Goal: Communication & Community: Answer question/provide support

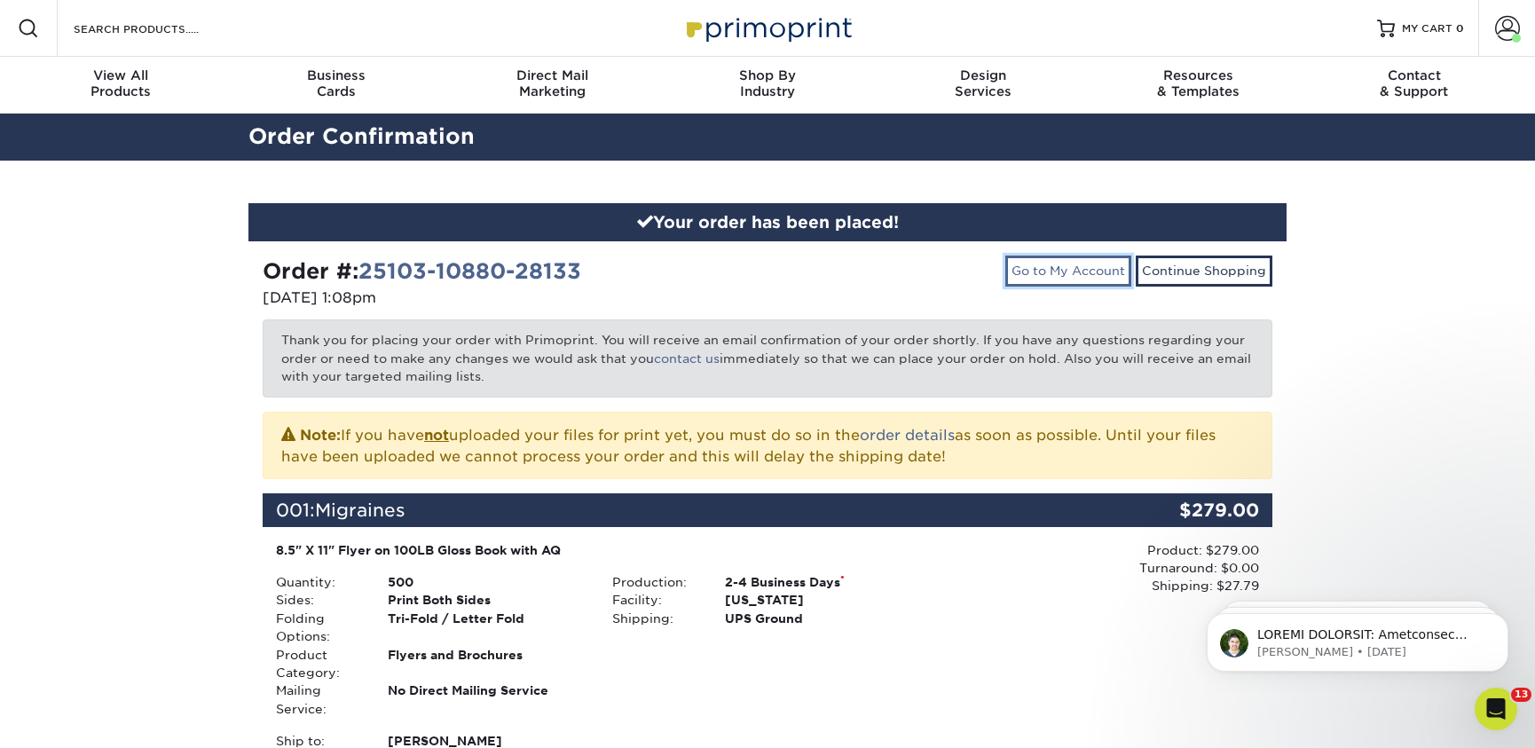
click at [1045, 274] on link "Go to My Account" at bounding box center [1068, 271] width 126 height 30
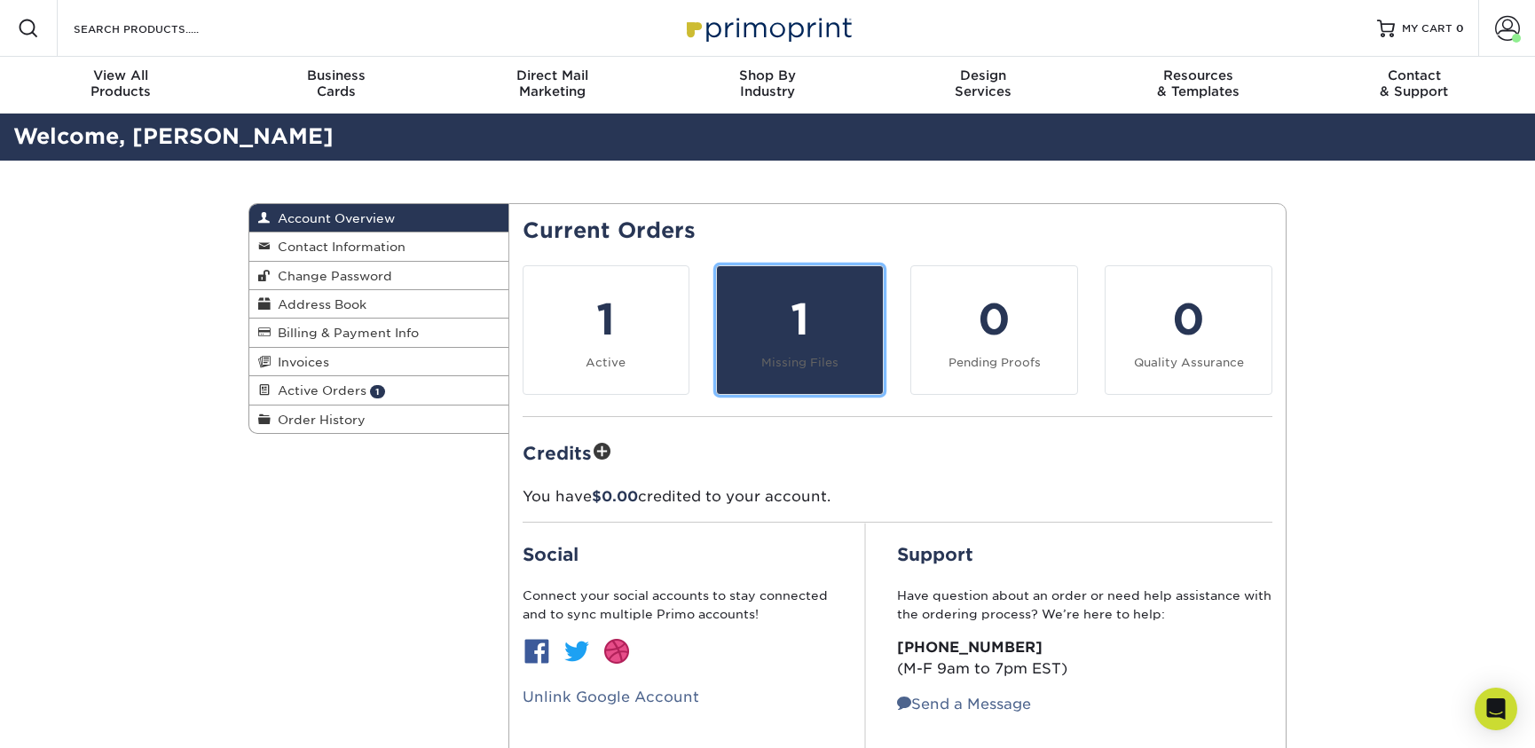
click at [810, 319] on div "1" at bounding box center [800, 319] width 145 height 64
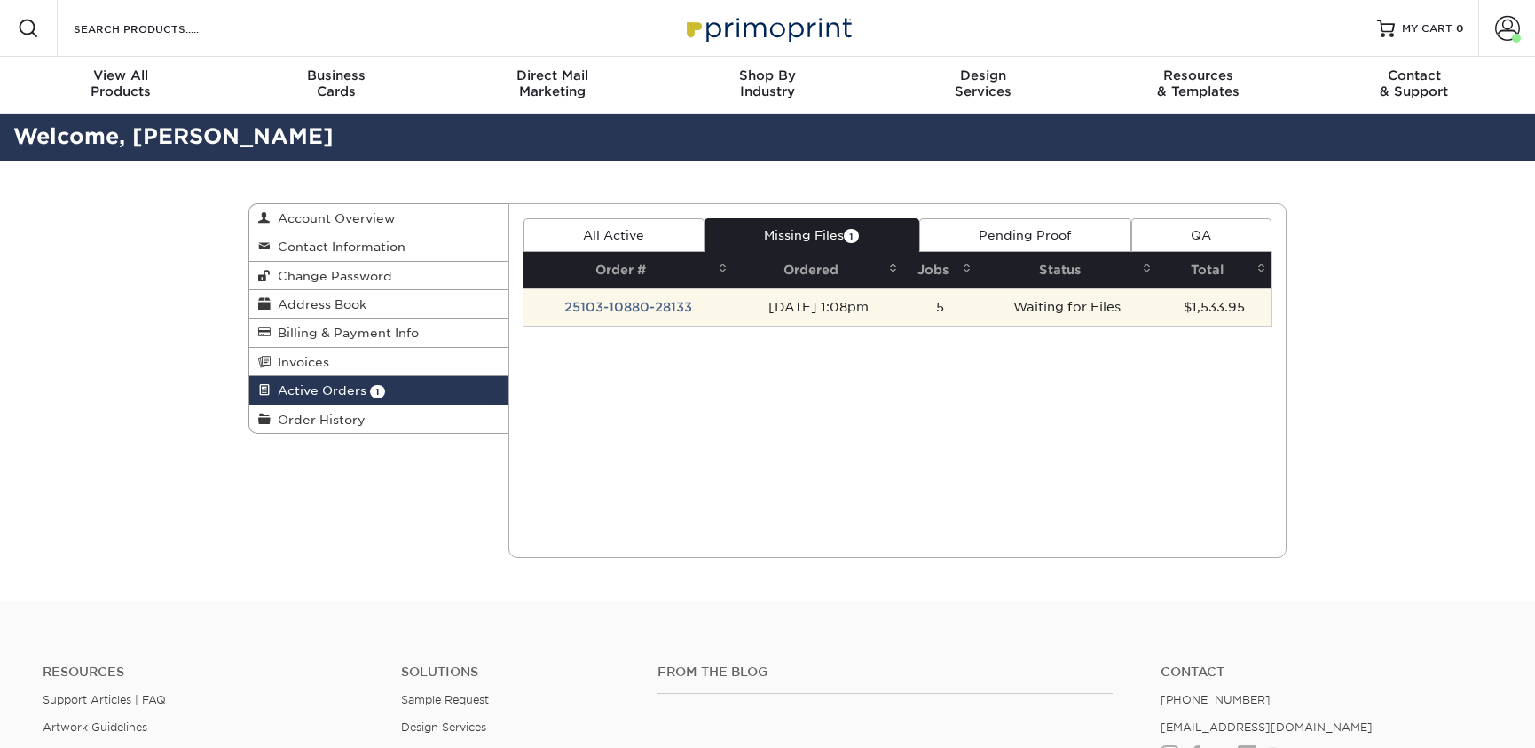
click at [891, 320] on td "[DATE] 1:08pm" at bounding box center [818, 306] width 170 height 37
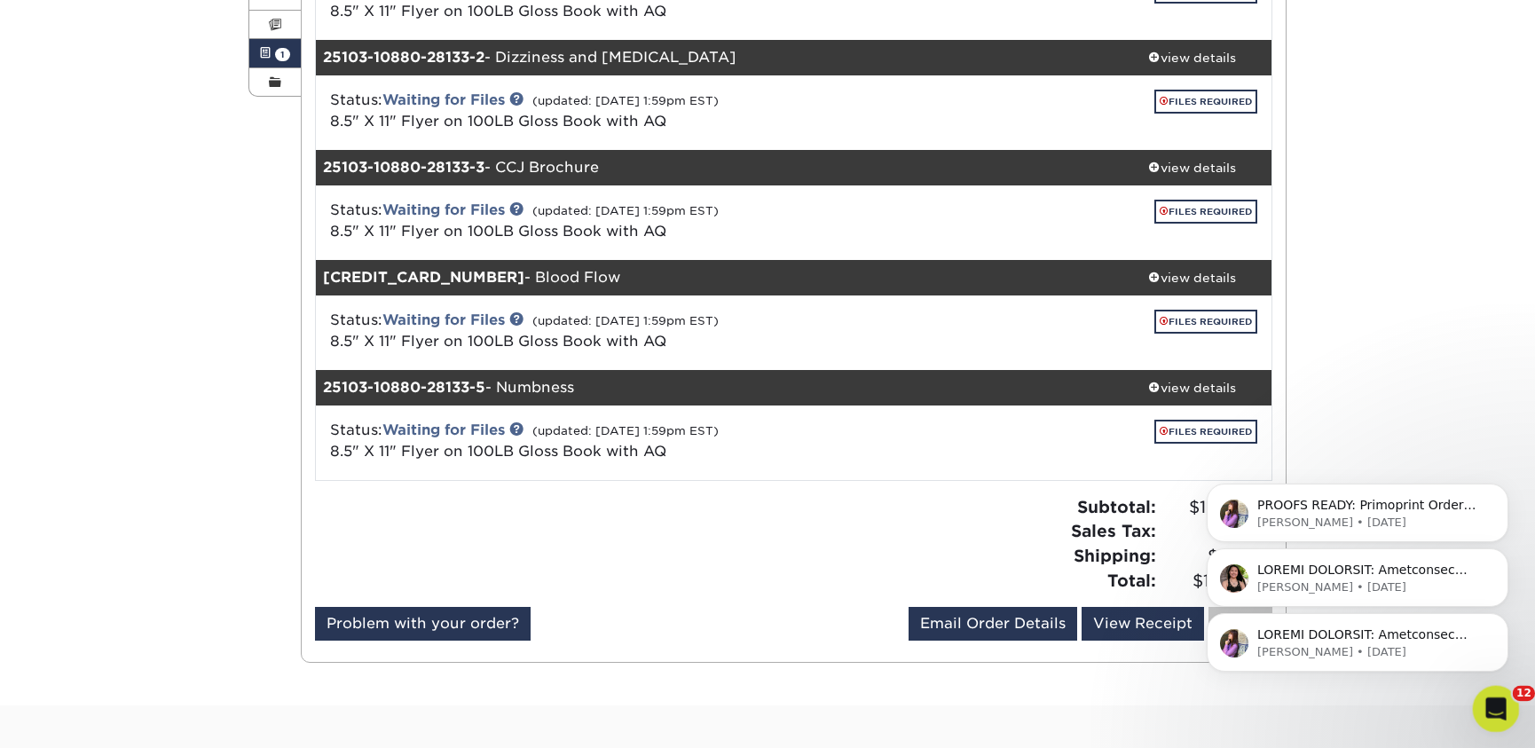
click at [1500, 705] on icon "Open Intercom Messenger" at bounding box center [1493, 706] width 29 height 29
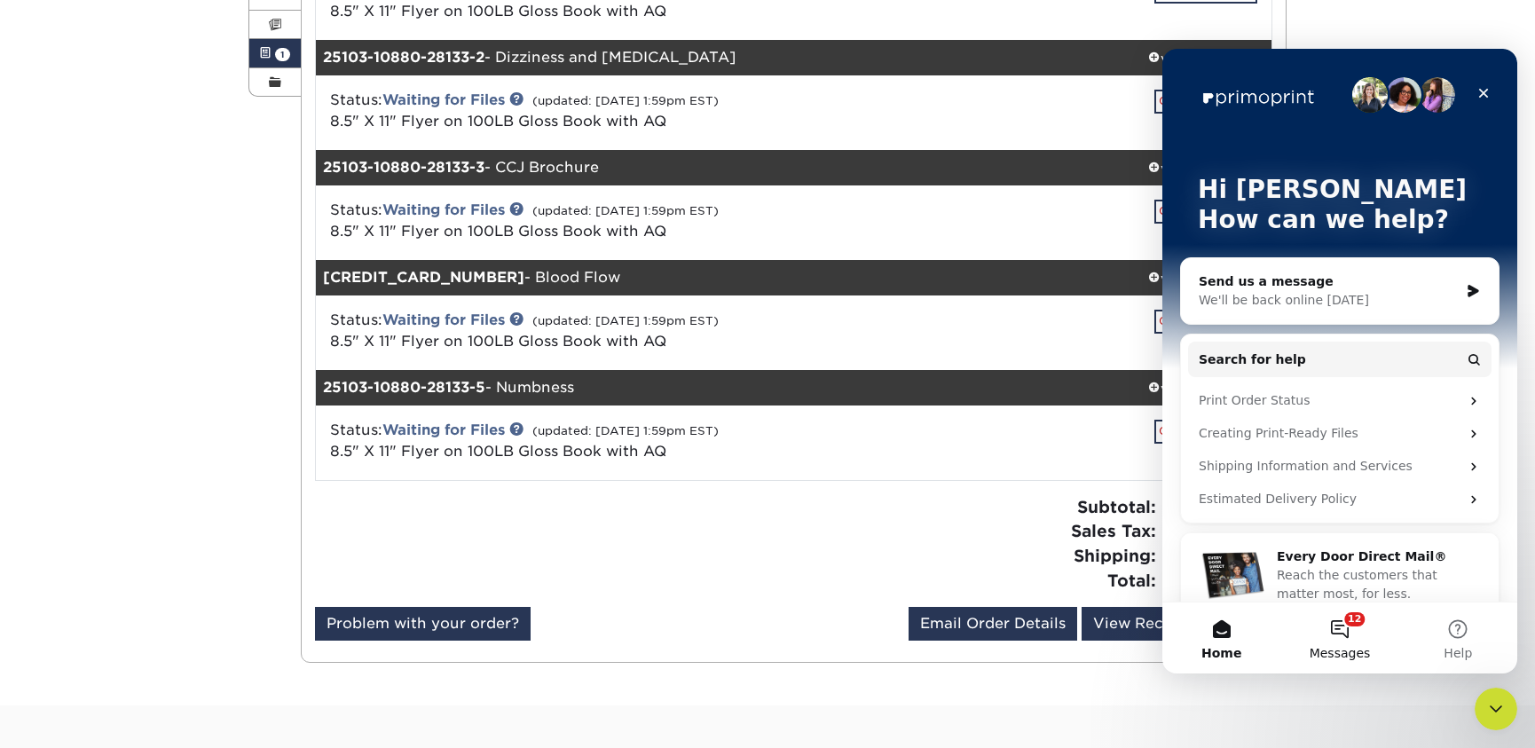
click at [1347, 626] on button "12 Messages" at bounding box center [1339, 638] width 118 height 71
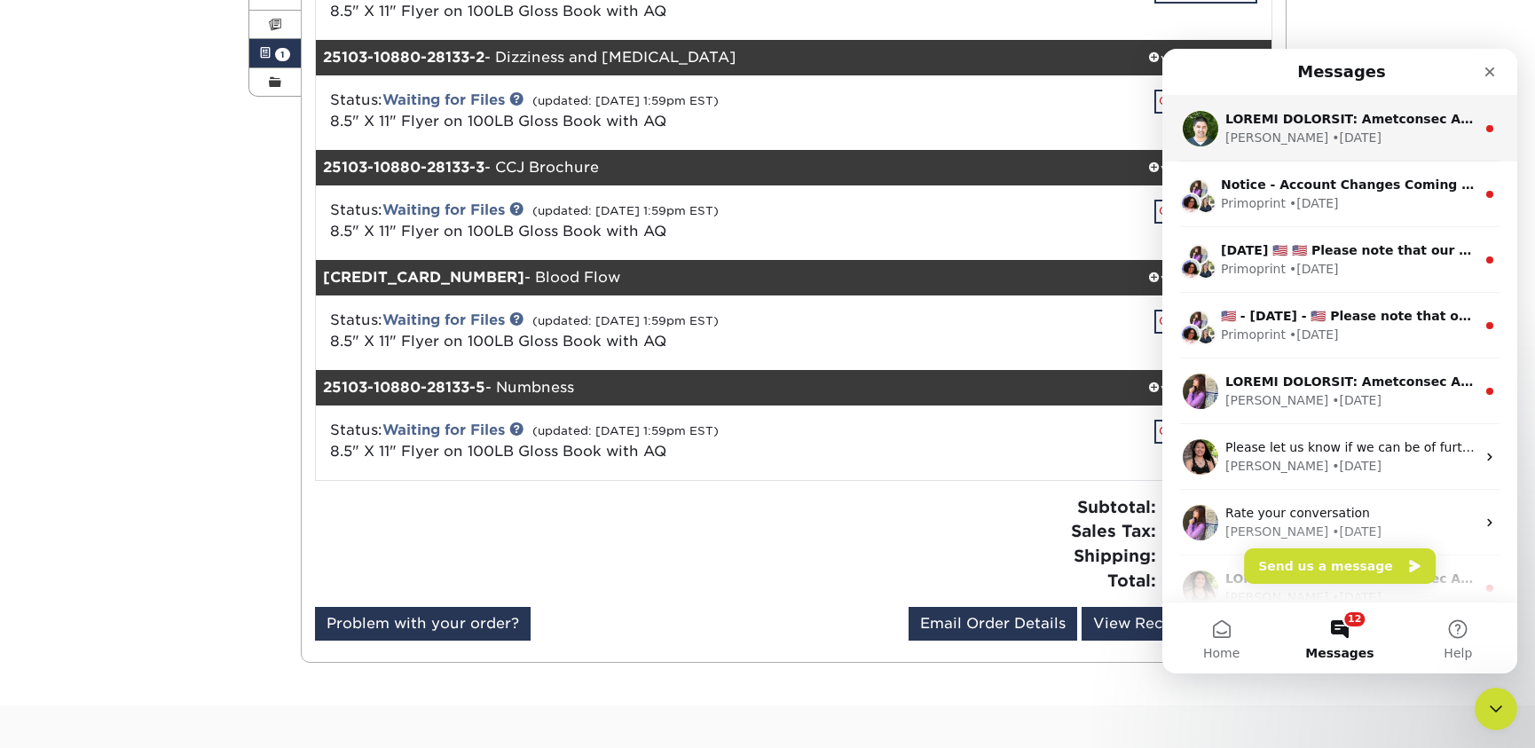
click at [1328, 127] on div "Intercom messenger" at bounding box center [1350, 119] width 250 height 19
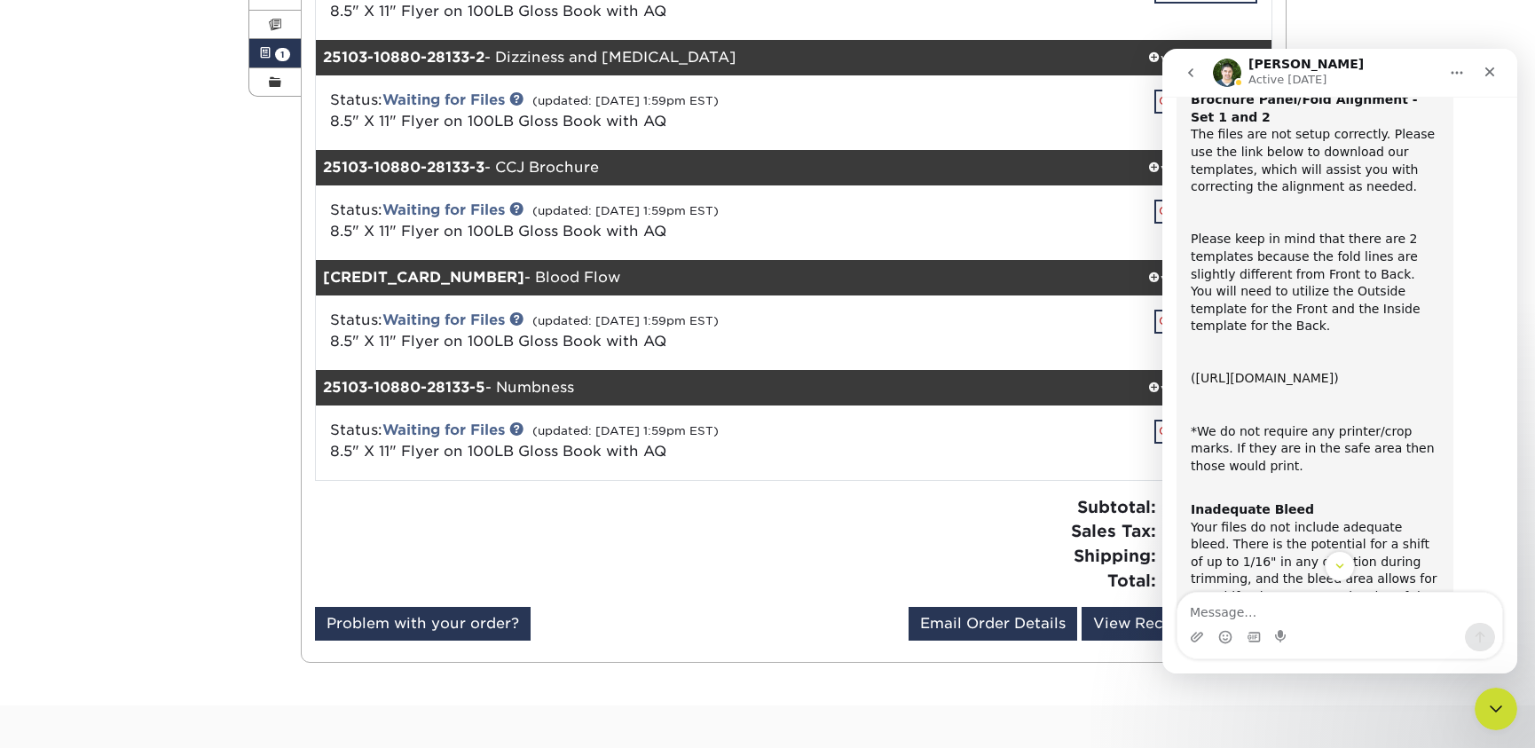
scroll to position [200, 0]
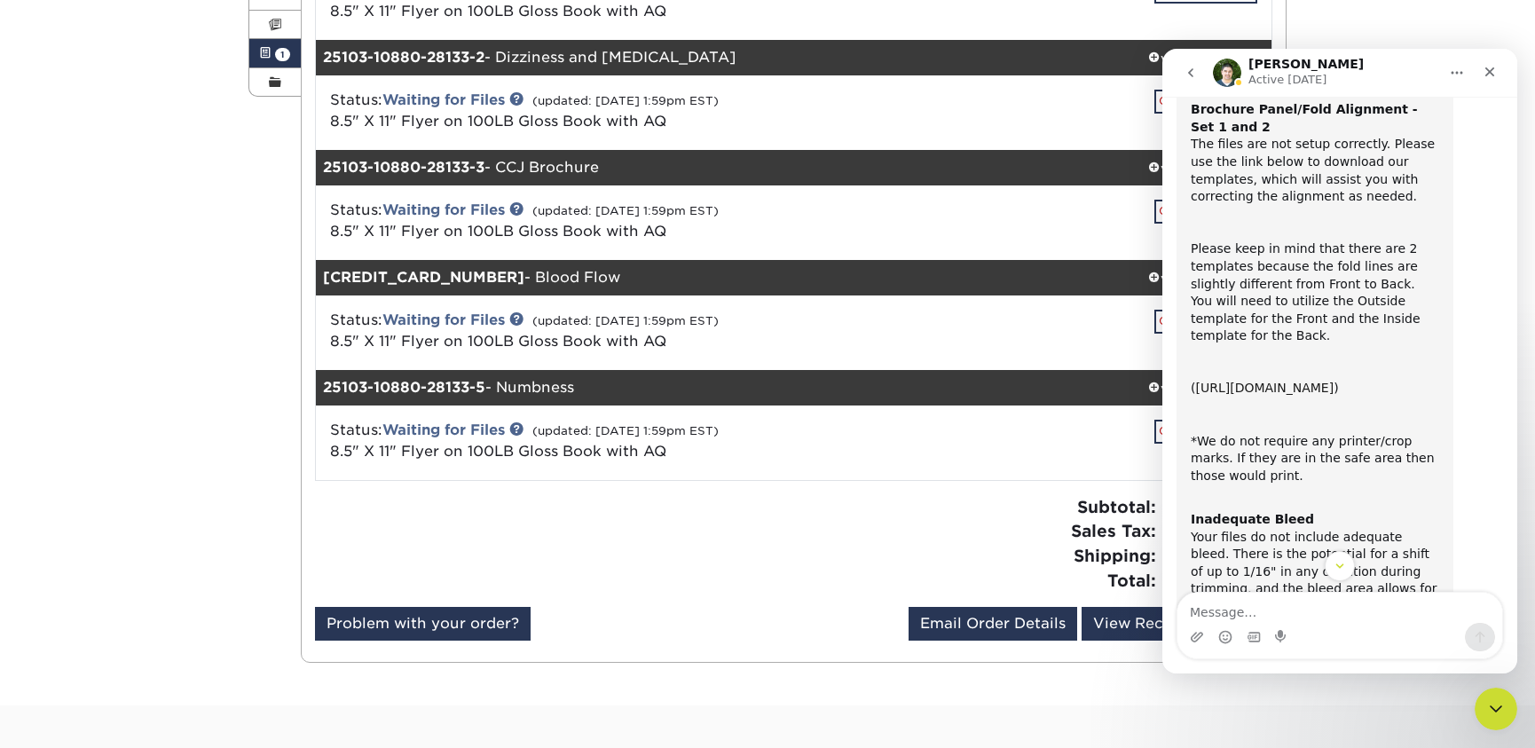
click at [1303, 392] on link "[URL][DOMAIN_NAME]" at bounding box center [1264, 388] width 138 height 14
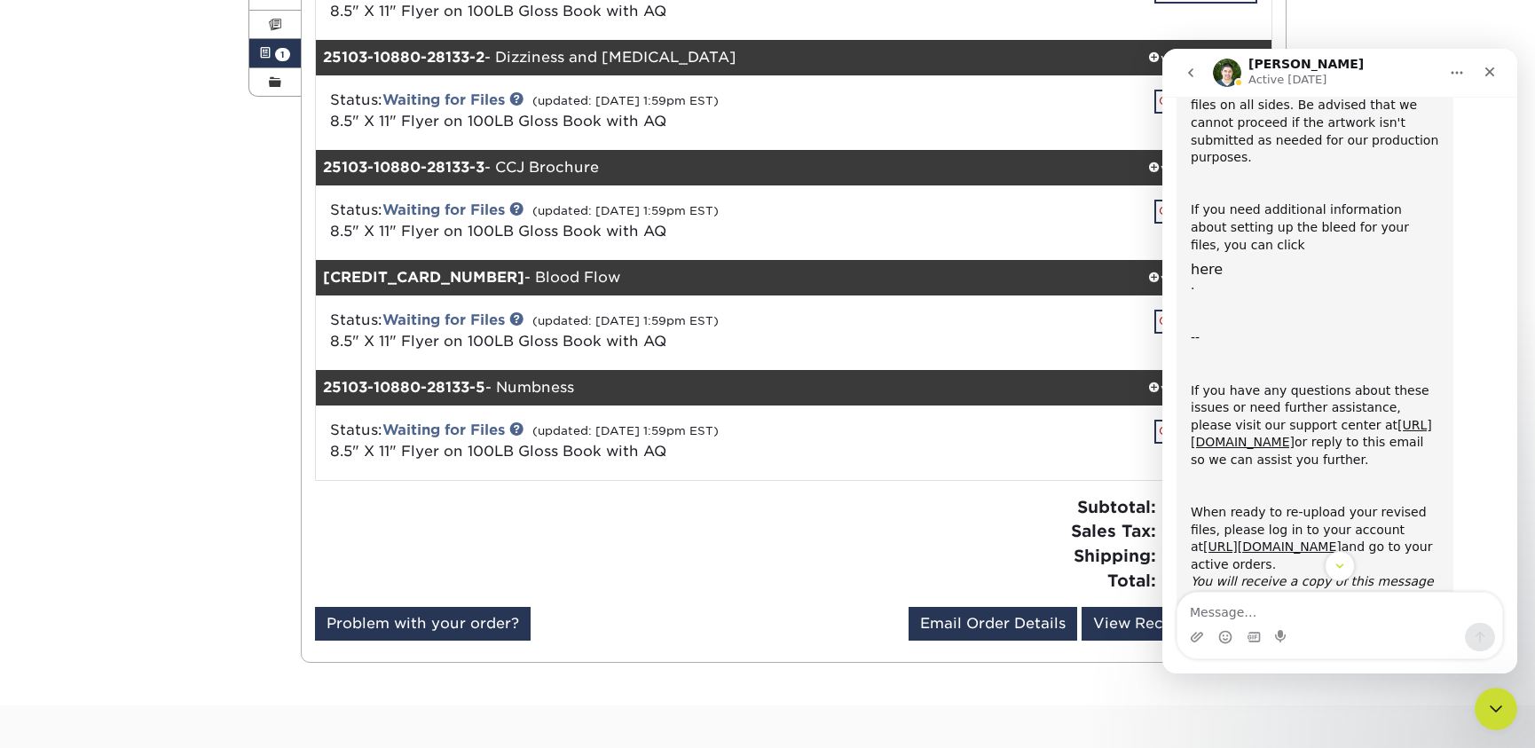
scroll to position [851, 0]
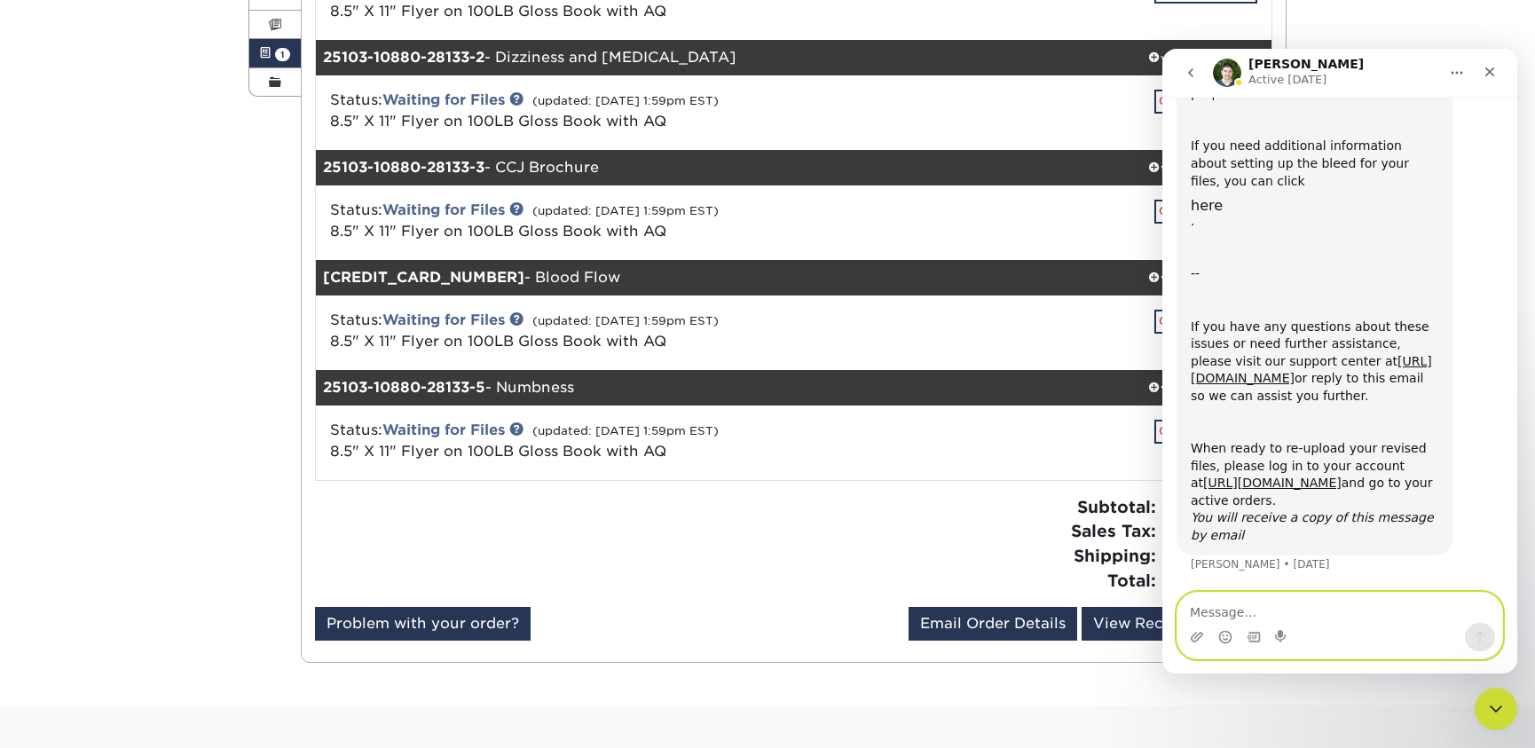
click at [1372, 611] on textarea "Message…" at bounding box center [1339, 608] width 325 height 30
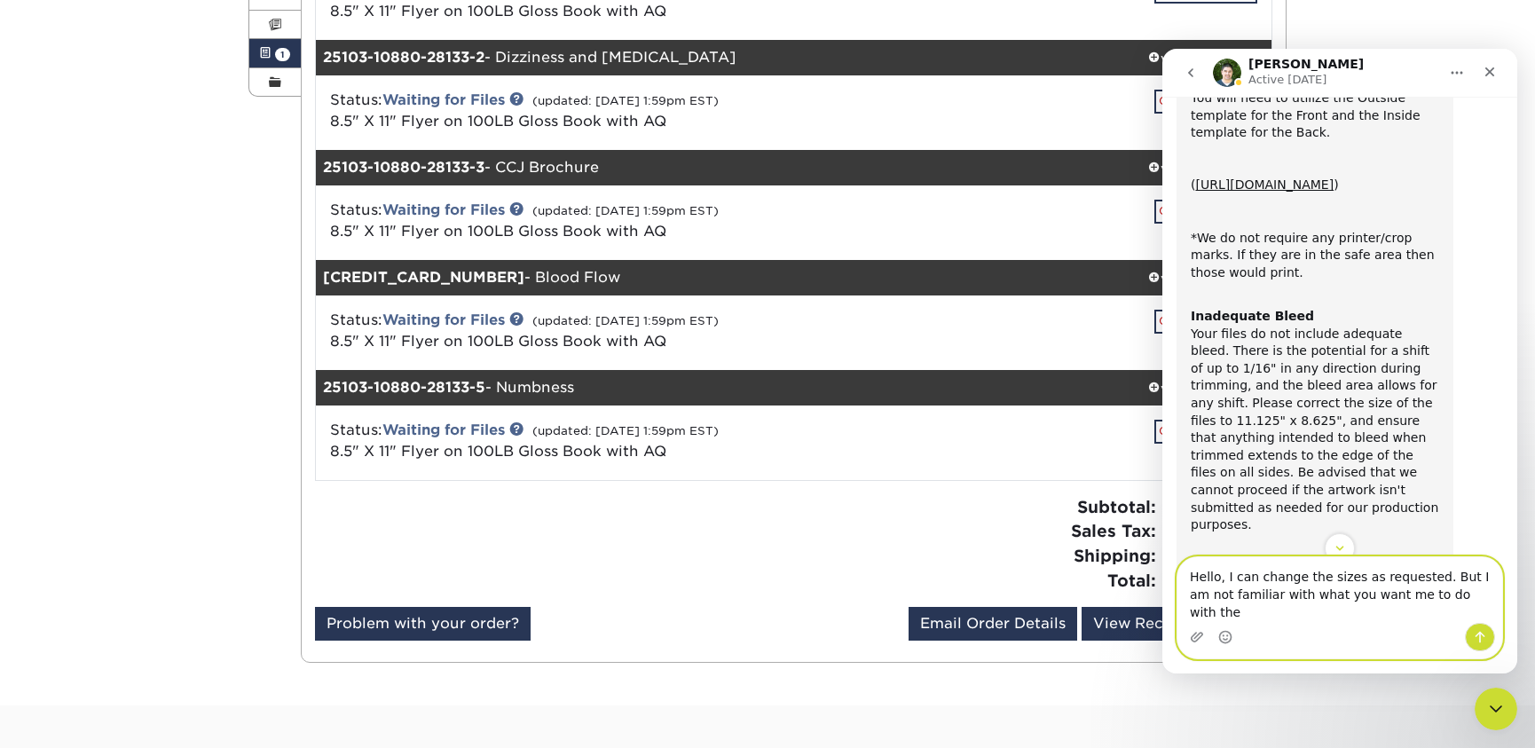
scroll to position [311, 0]
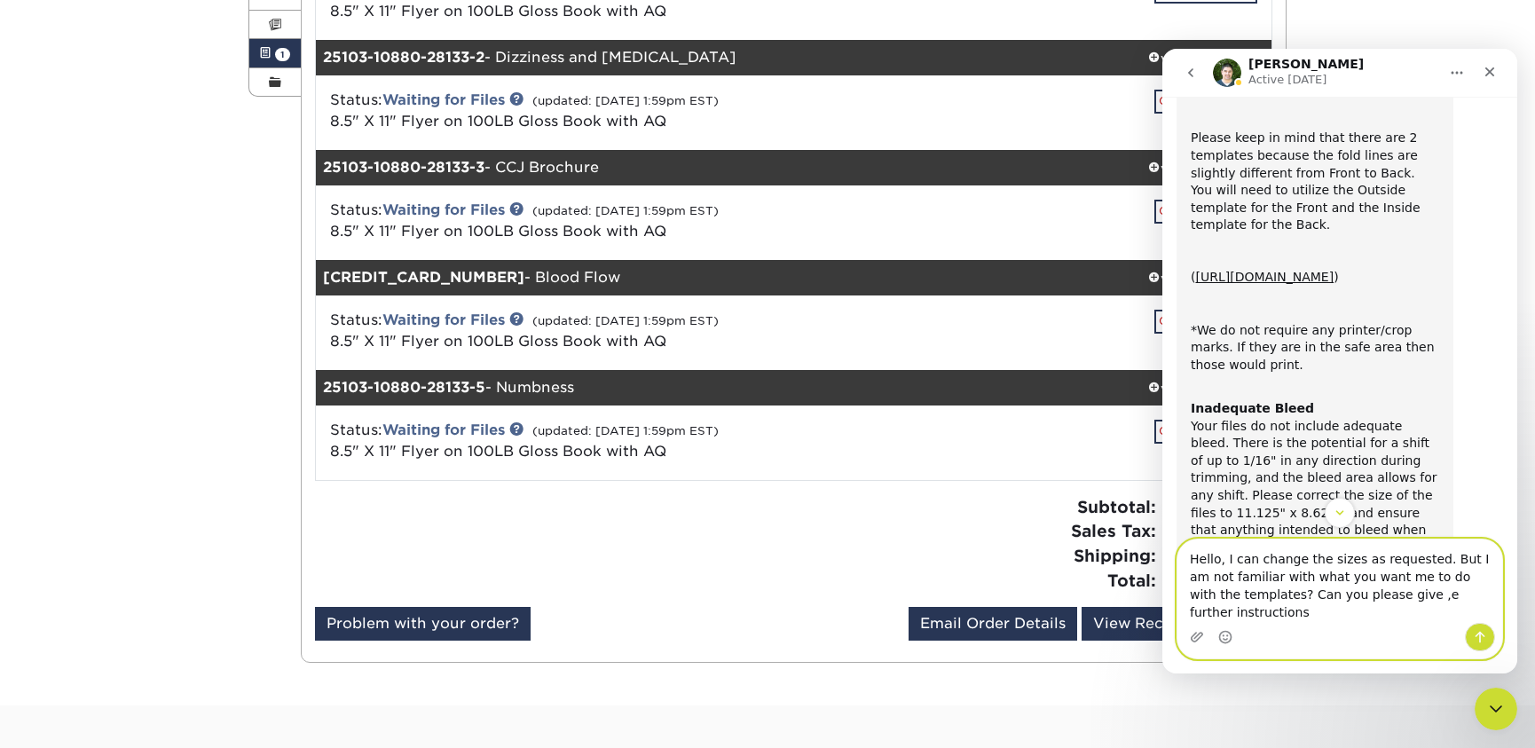
type textarea "Hello, I can change the sizes as requested. But I am not familiar with what you…"
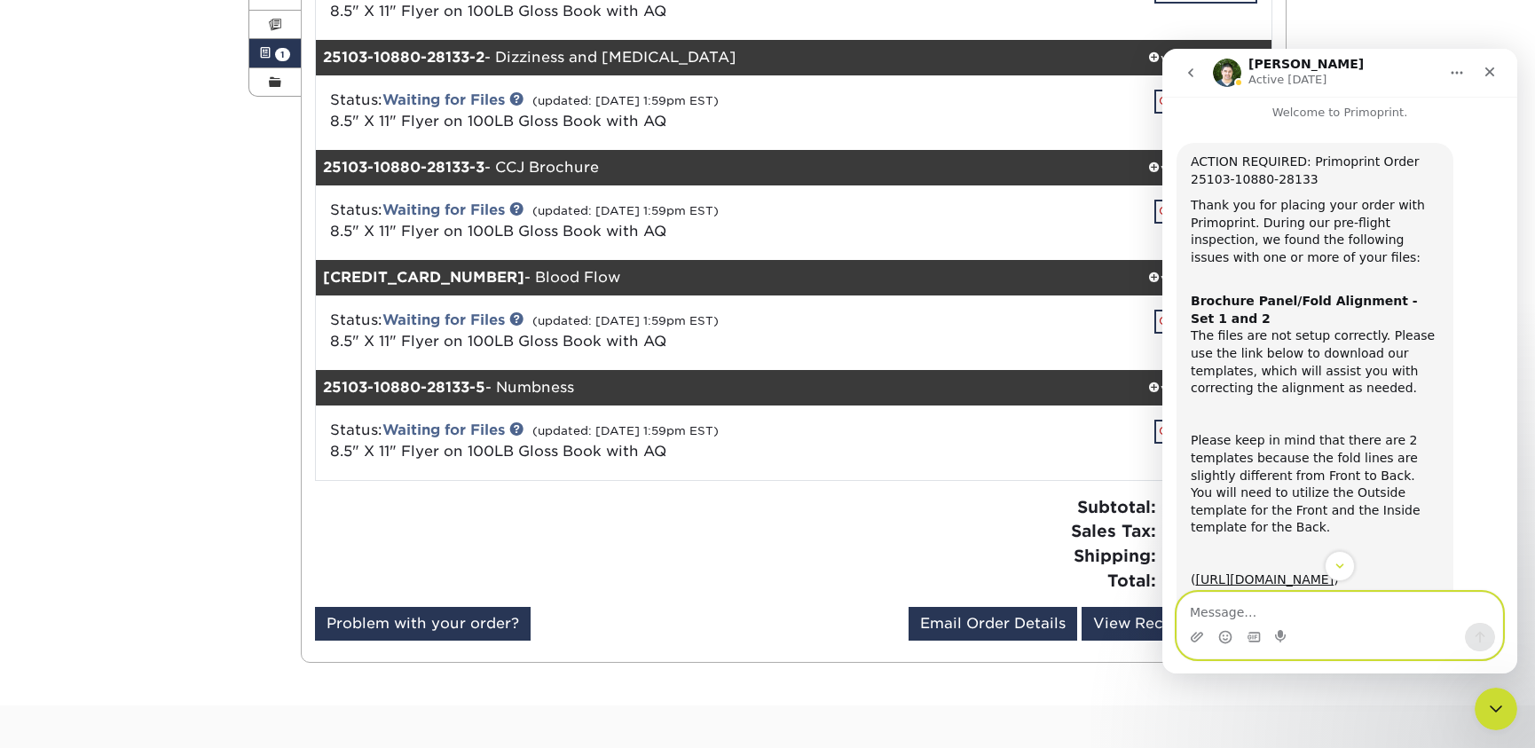
scroll to position [0, 0]
